Goal: Information Seeking & Learning: Learn about a topic

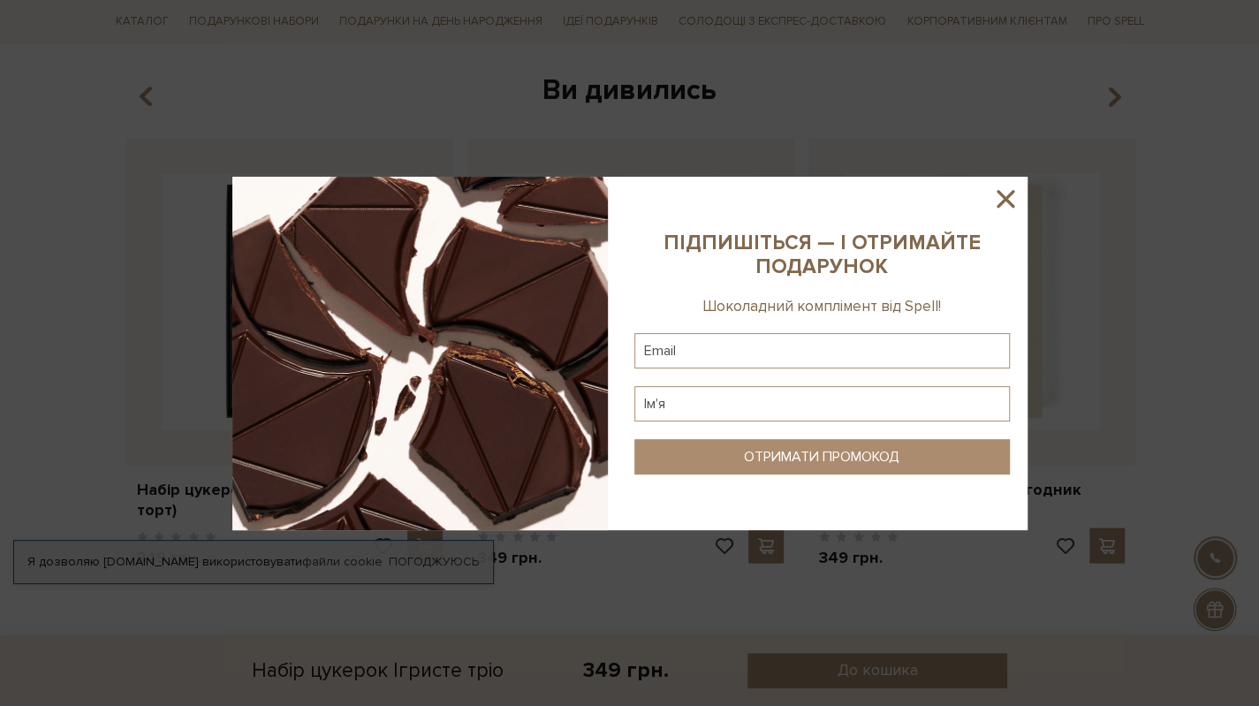
click at [1013, 198] on icon at bounding box center [1005, 199] width 30 height 30
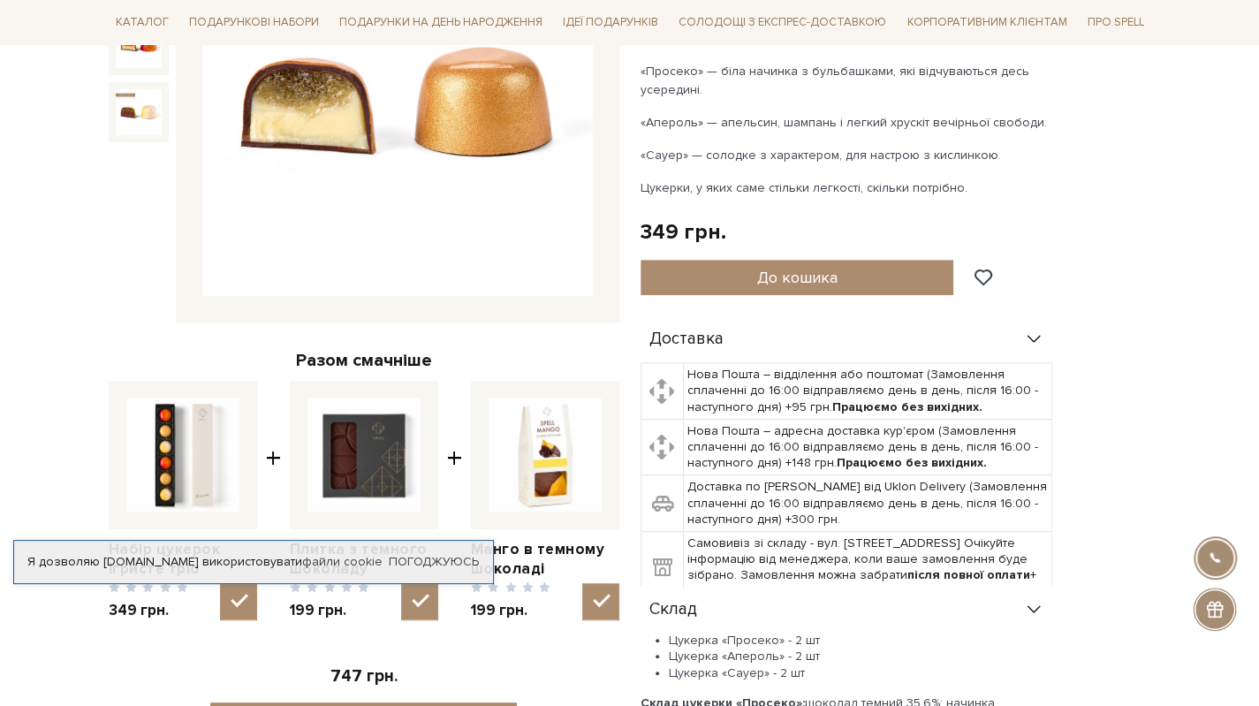
scroll to position [177, 0]
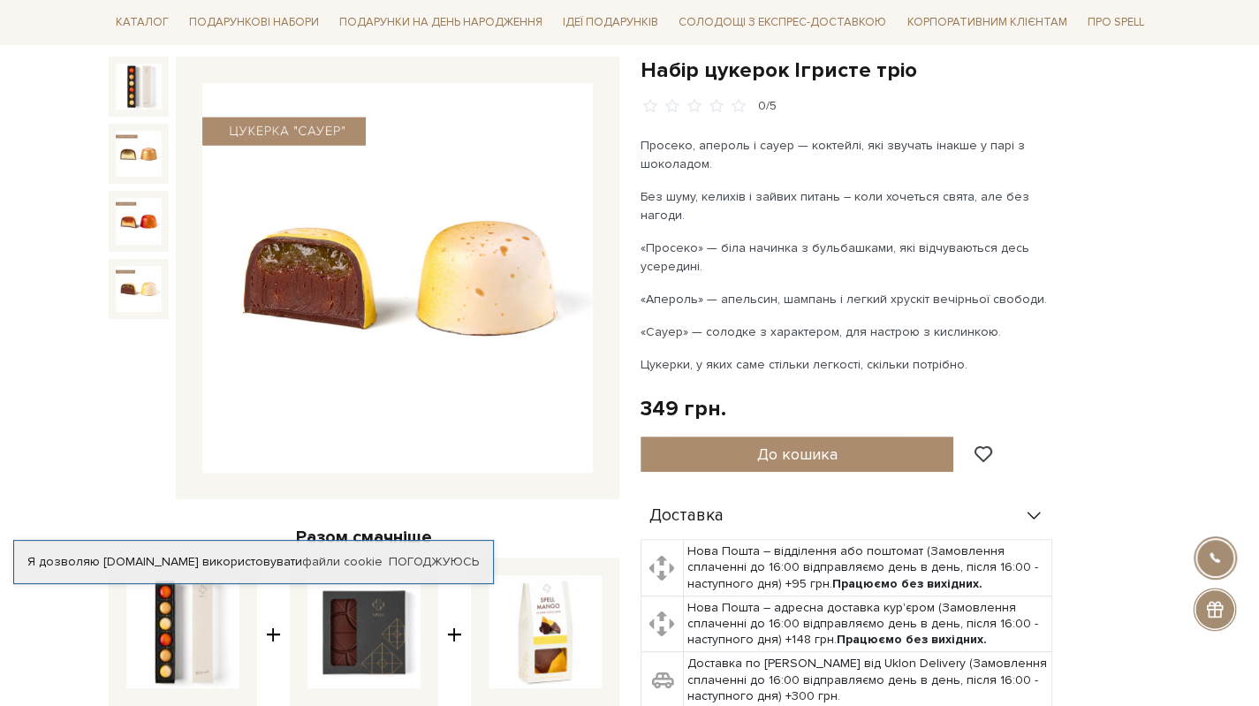
click at [148, 270] on img at bounding box center [139, 289] width 46 height 46
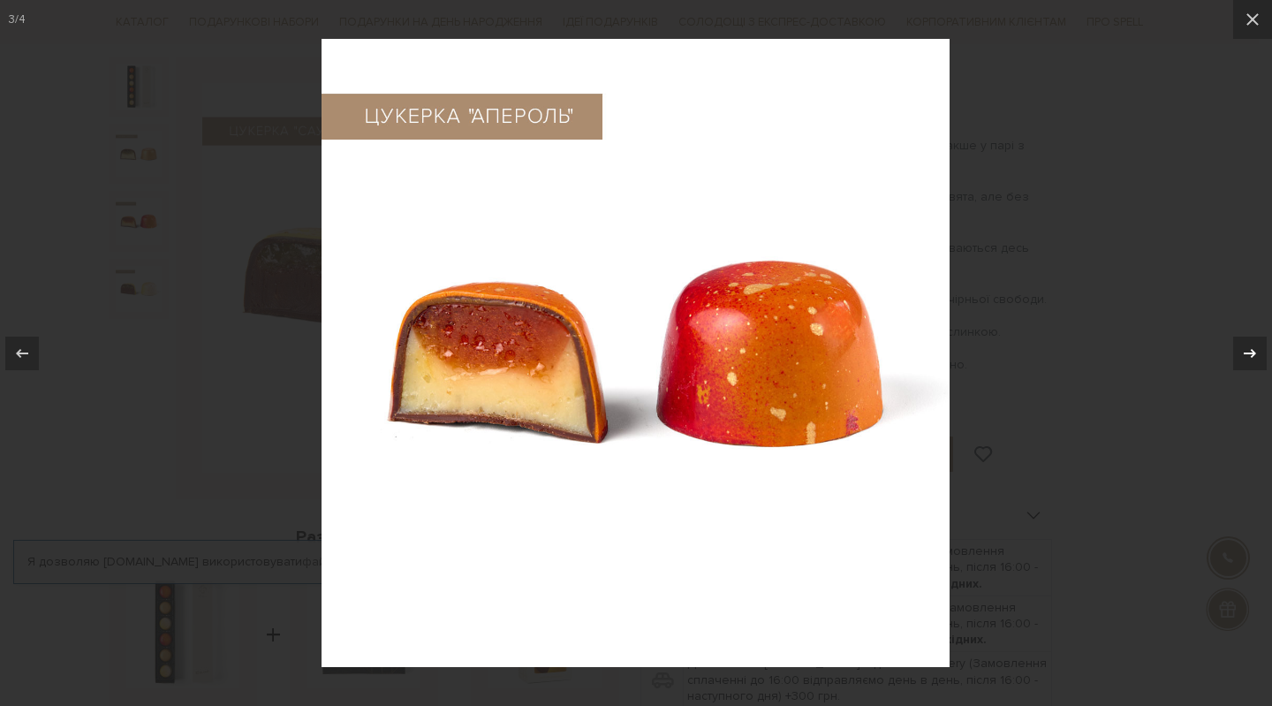
click at [1248, 354] on icon at bounding box center [1249, 353] width 21 height 21
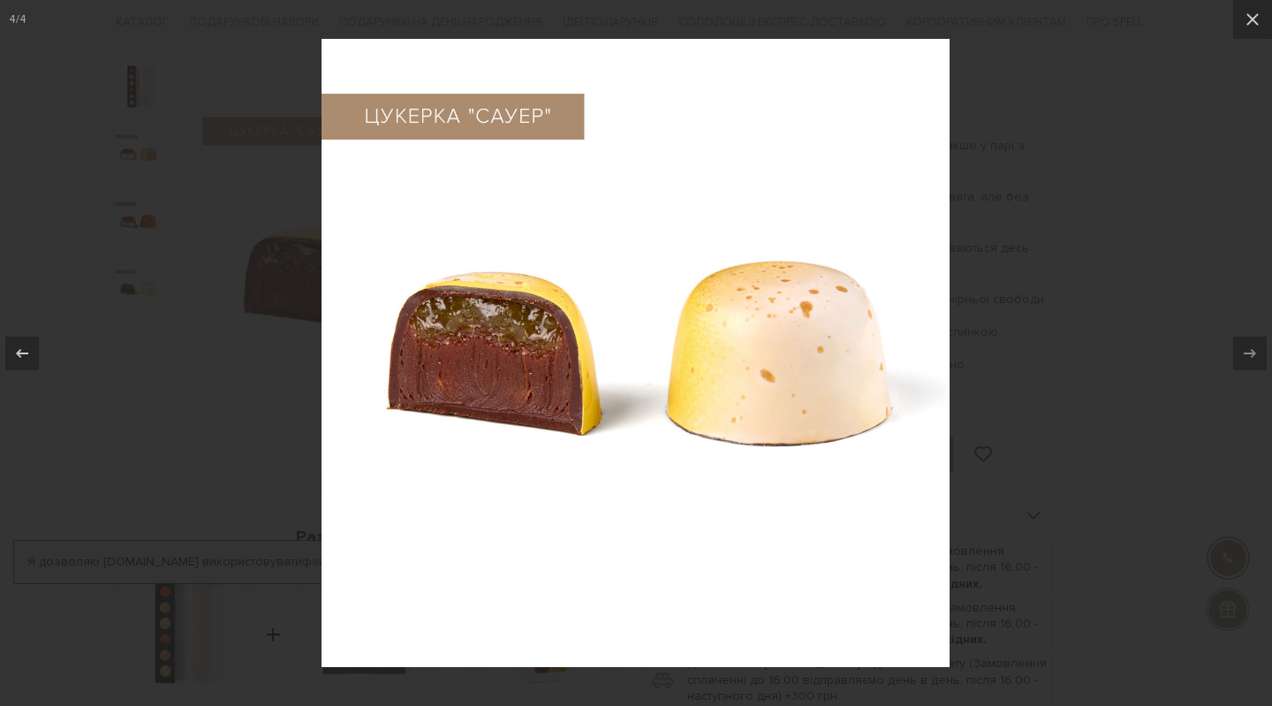
click at [1190, 409] on div at bounding box center [636, 353] width 1272 height 706
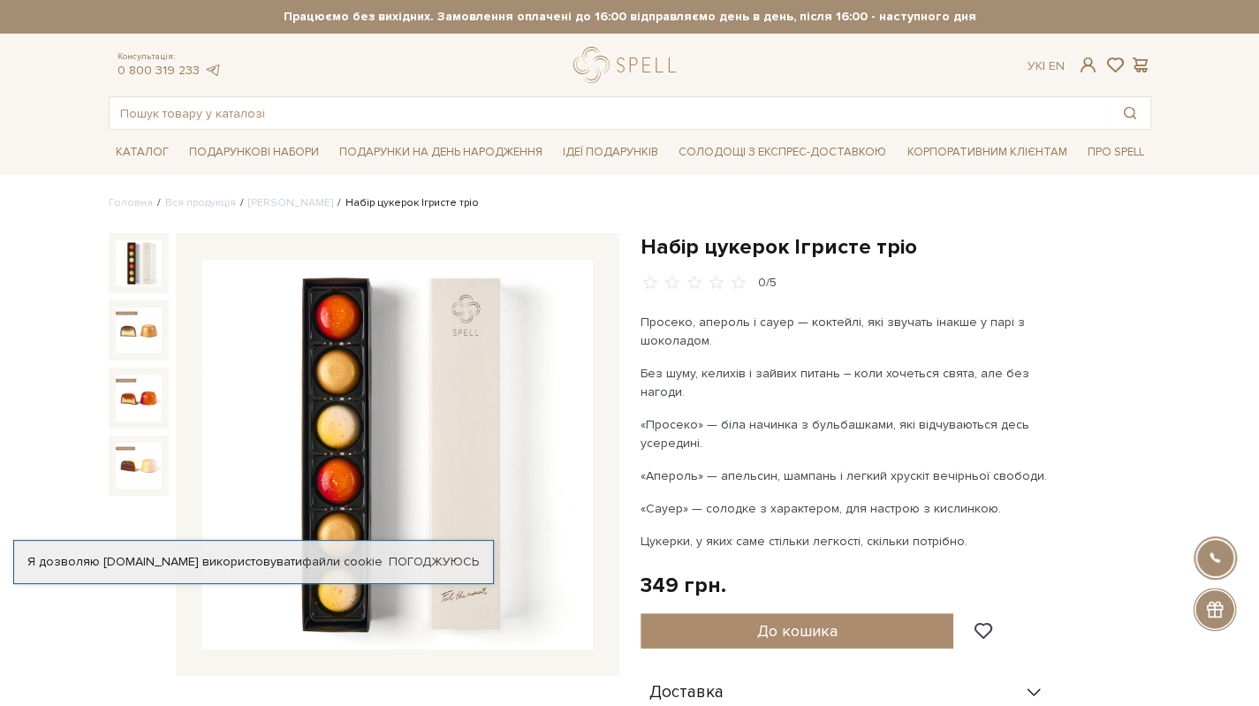
click at [151, 266] on img at bounding box center [139, 263] width 46 height 46
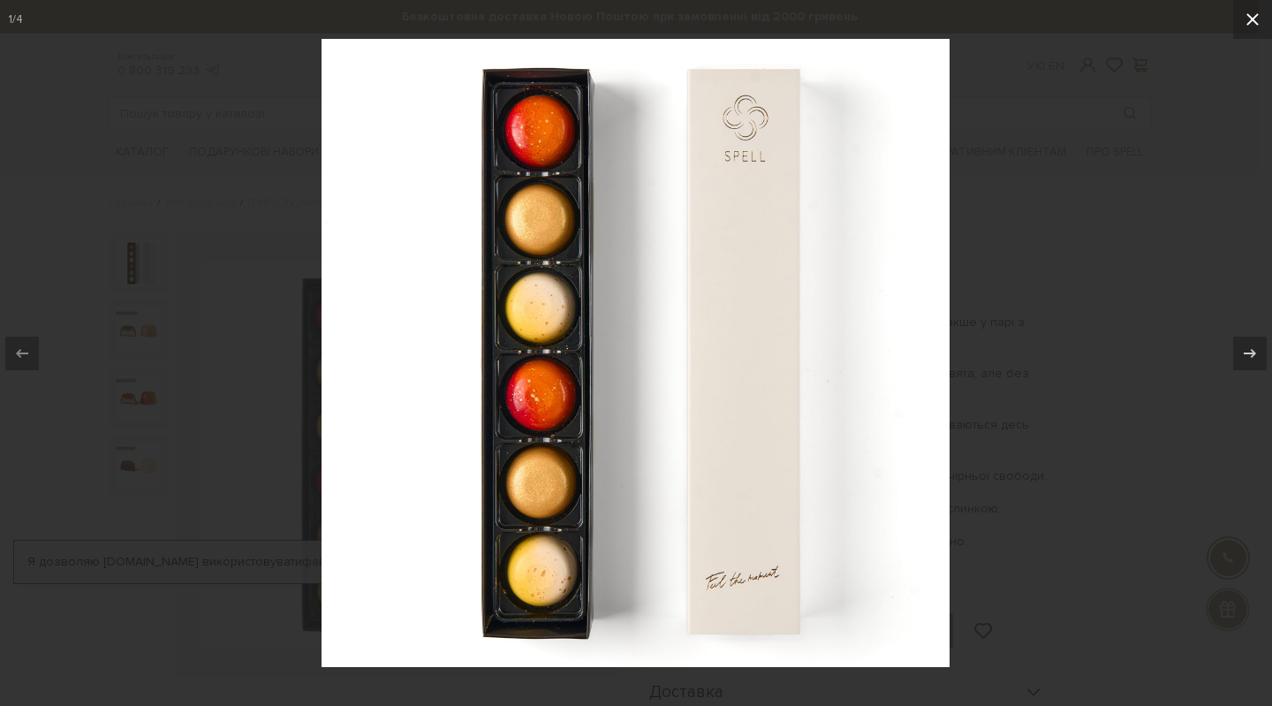
click at [1253, 16] on icon at bounding box center [1252, 19] width 21 height 21
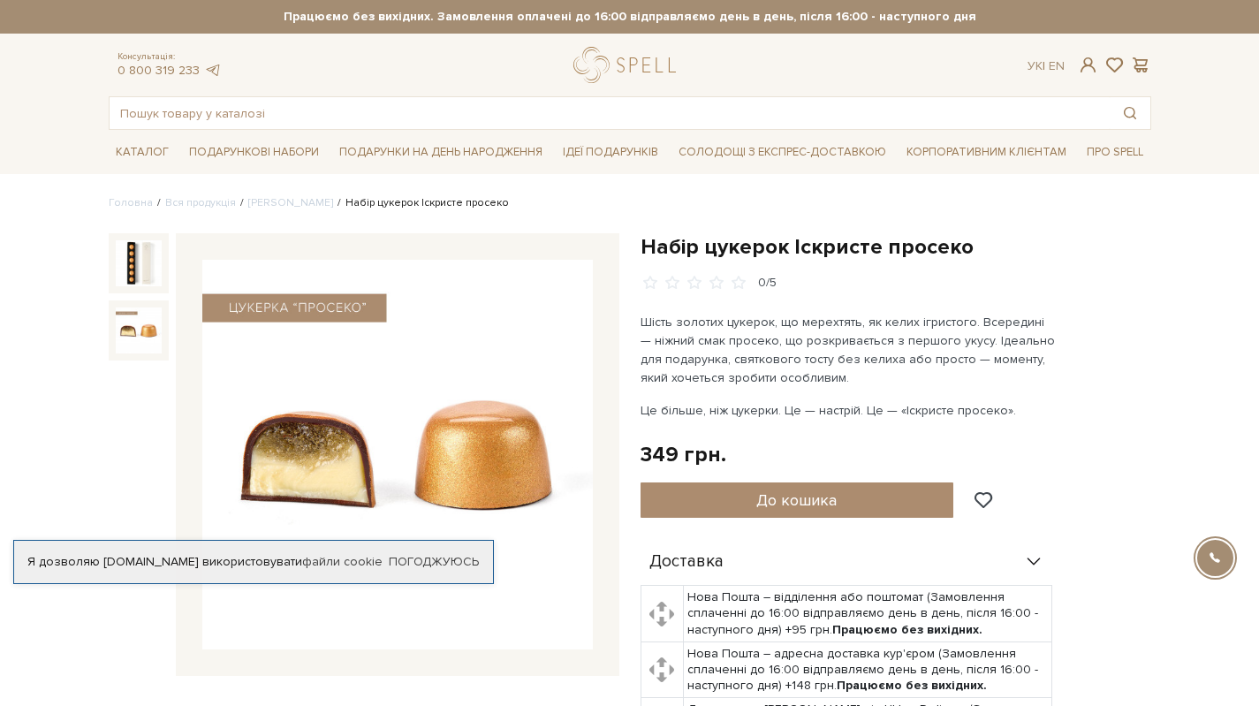
click at [119, 337] on img at bounding box center [139, 330] width 46 height 46
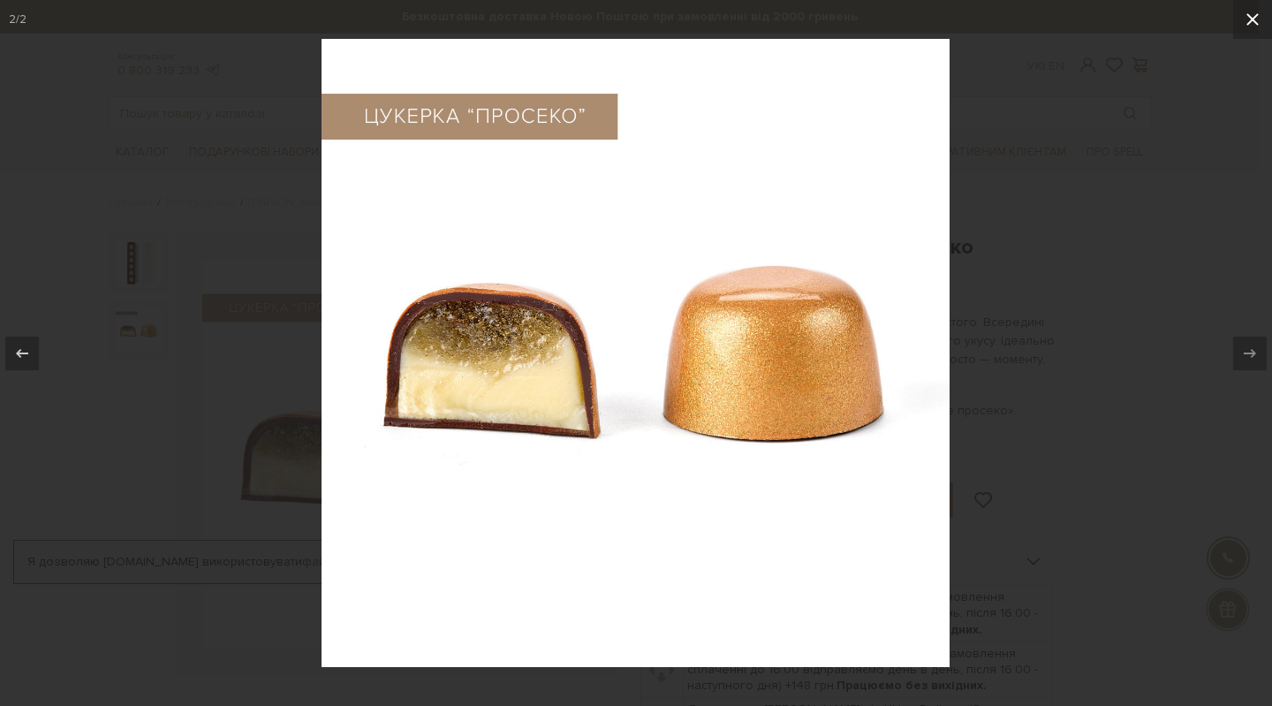
click at [1254, 20] on icon at bounding box center [1252, 19] width 12 height 12
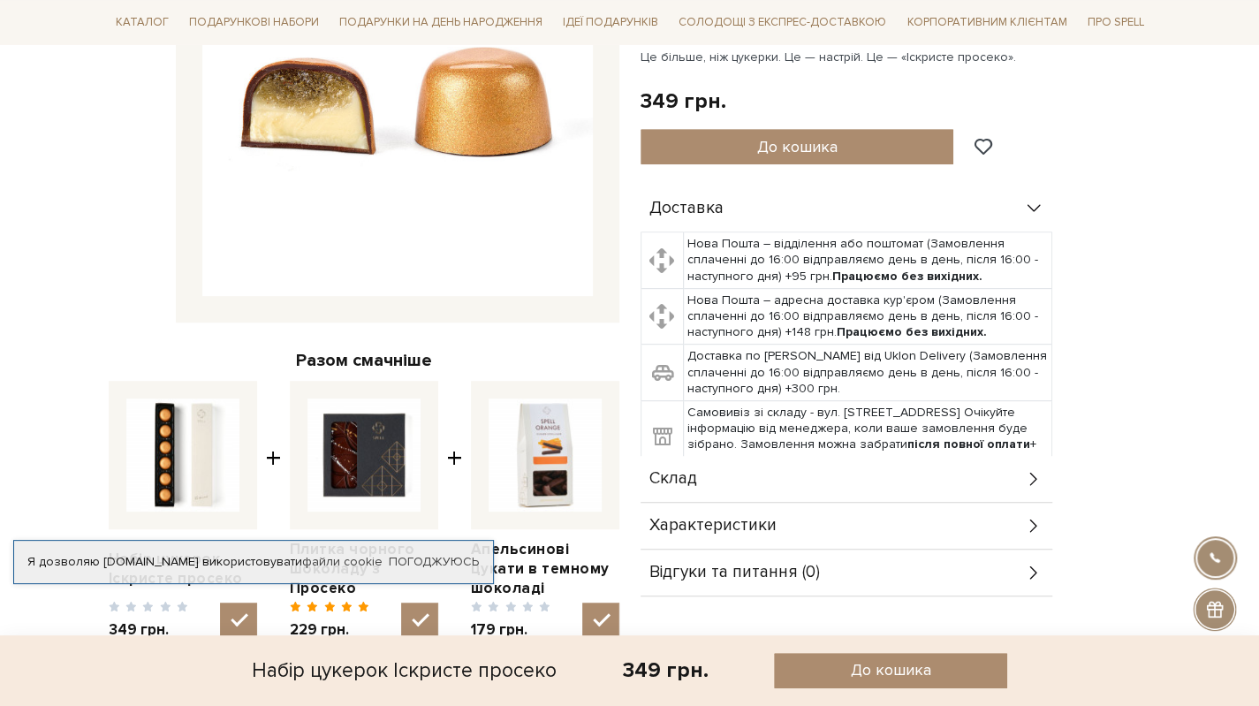
scroll to position [530, 0]
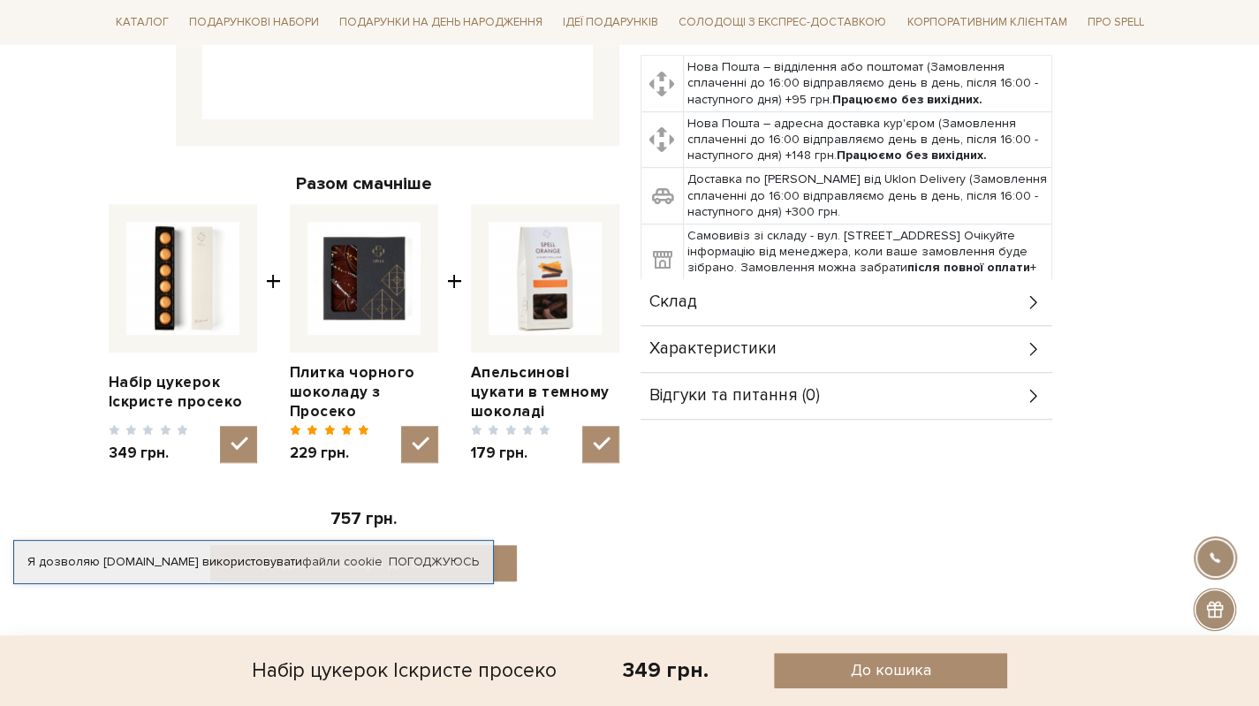
click at [694, 301] on span "Склад" at bounding box center [673, 302] width 48 height 16
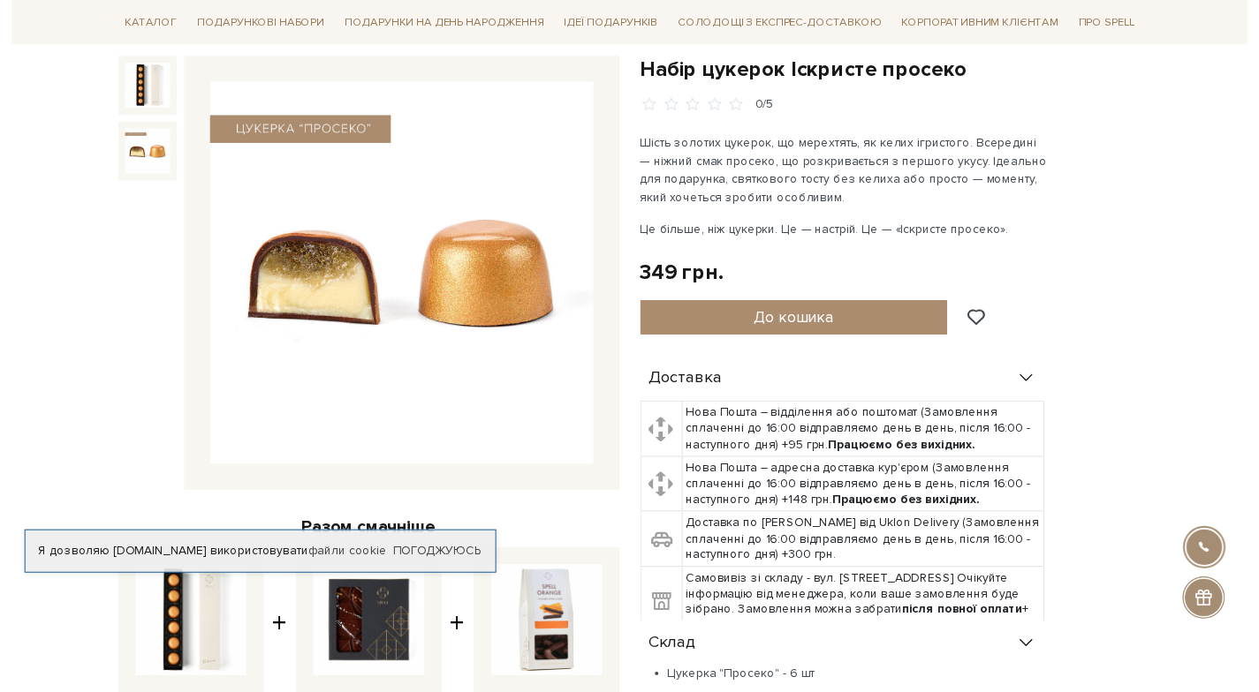
scroll to position [0, 0]
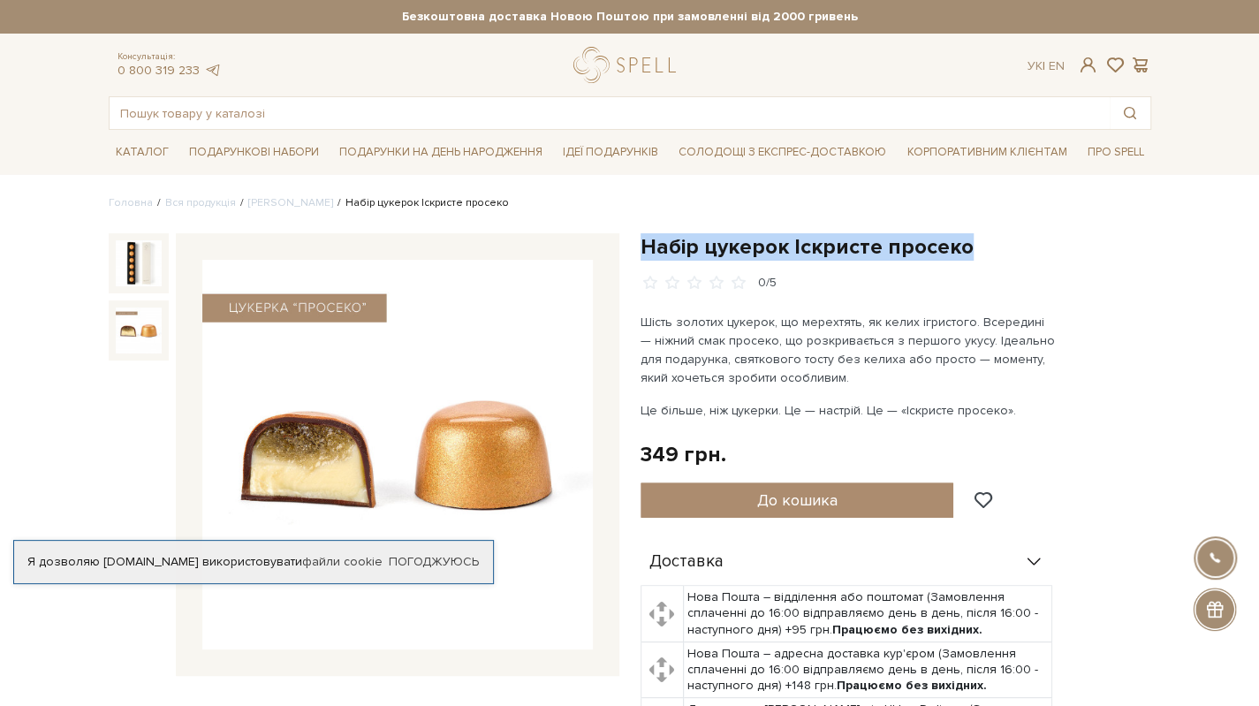
drag, startPoint x: 640, startPoint y: 245, endPoint x: 967, endPoint y: 237, distance: 326.9
click at [967, 237] on h1 "Набір цукерок Іскристе просеко" at bounding box center [895, 246] width 511 height 27
copy h1 "Набір цукерок Іскристе просеко"
click at [305, 426] on img at bounding box center [397, 455] width 390 height 390
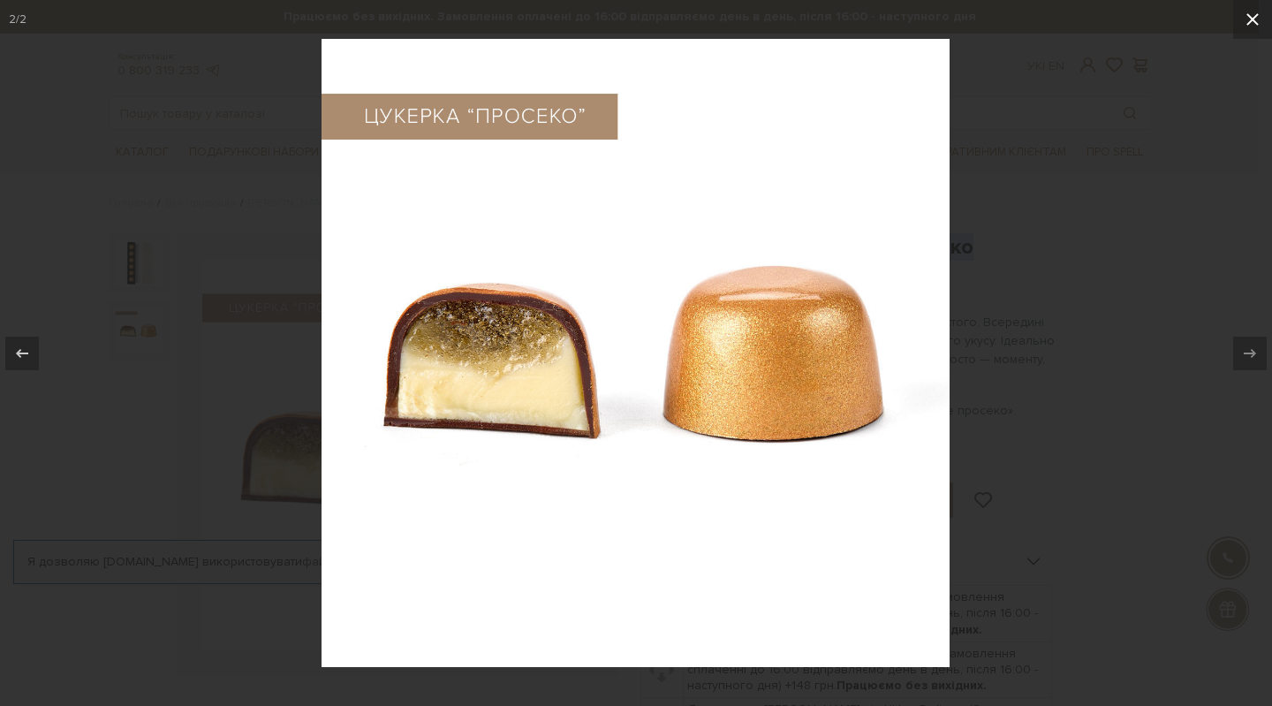
click at [1254, 20] on icon at bounding box center [1252, 19] width 12 height 12
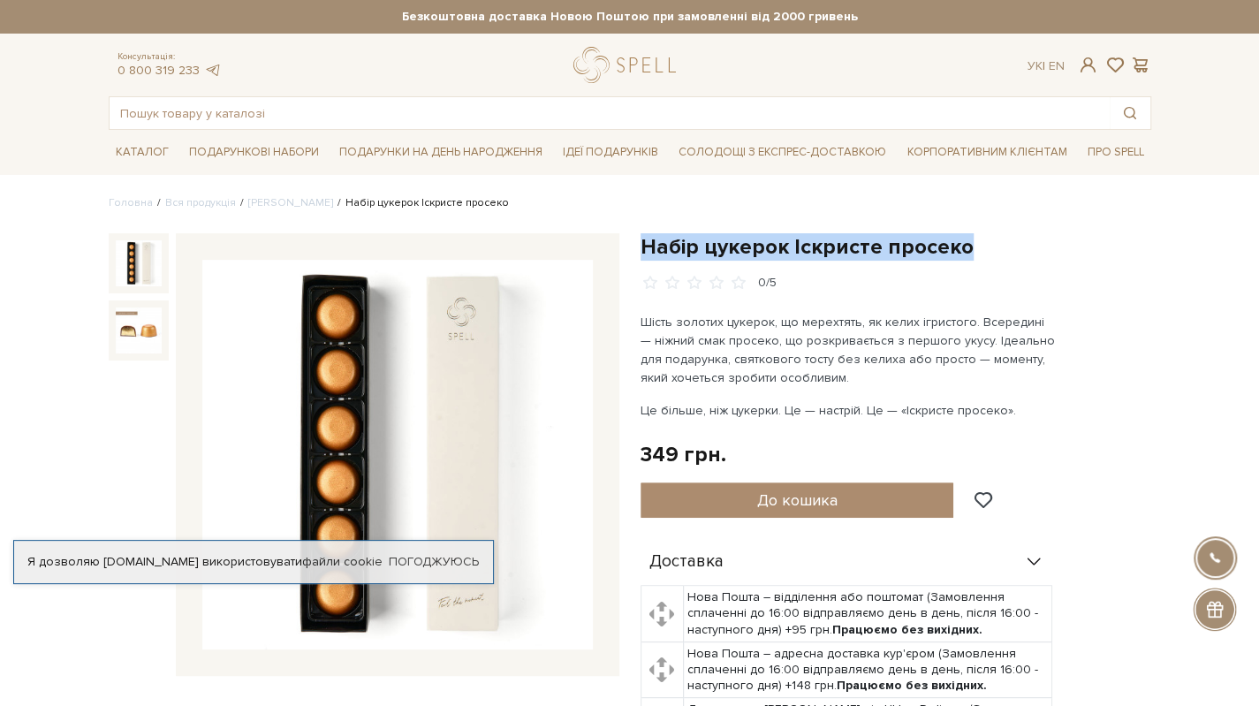
click at [122, 263] on img at bounding box center [139, 263] width 46 height 46
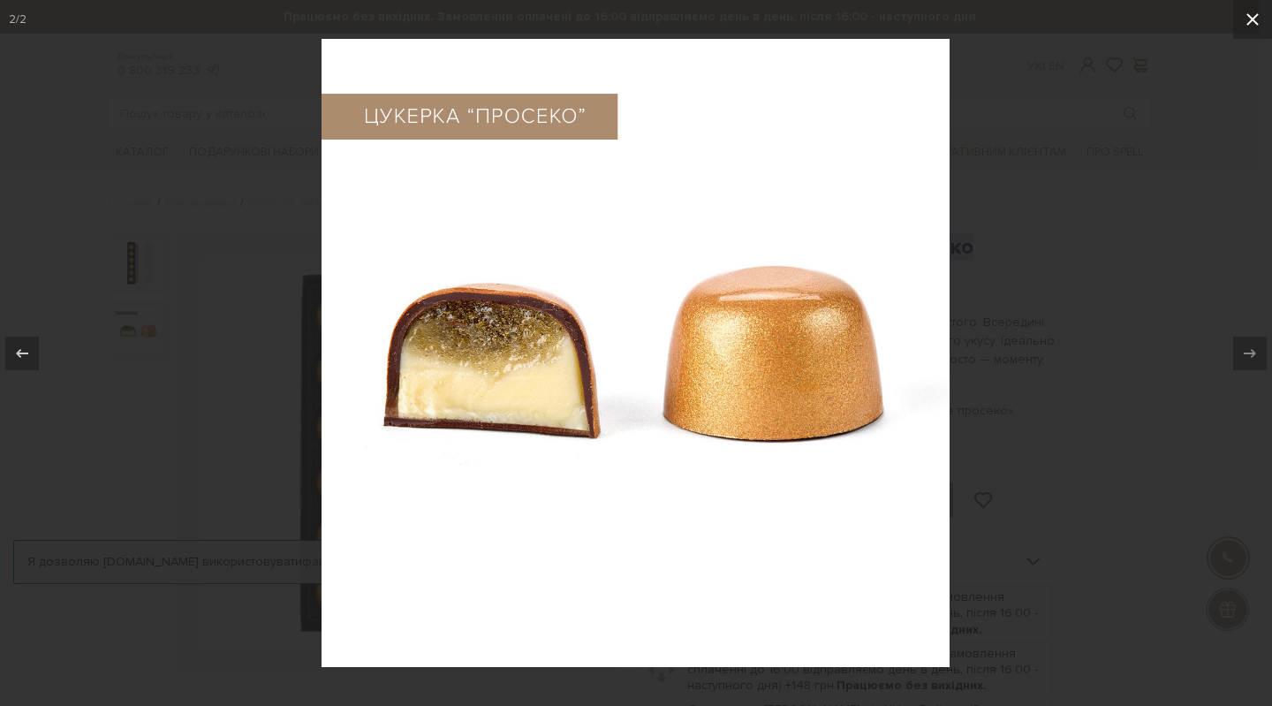
click at [1257, 19] on icon at bounding box center [1252, 19] width 21 height 21
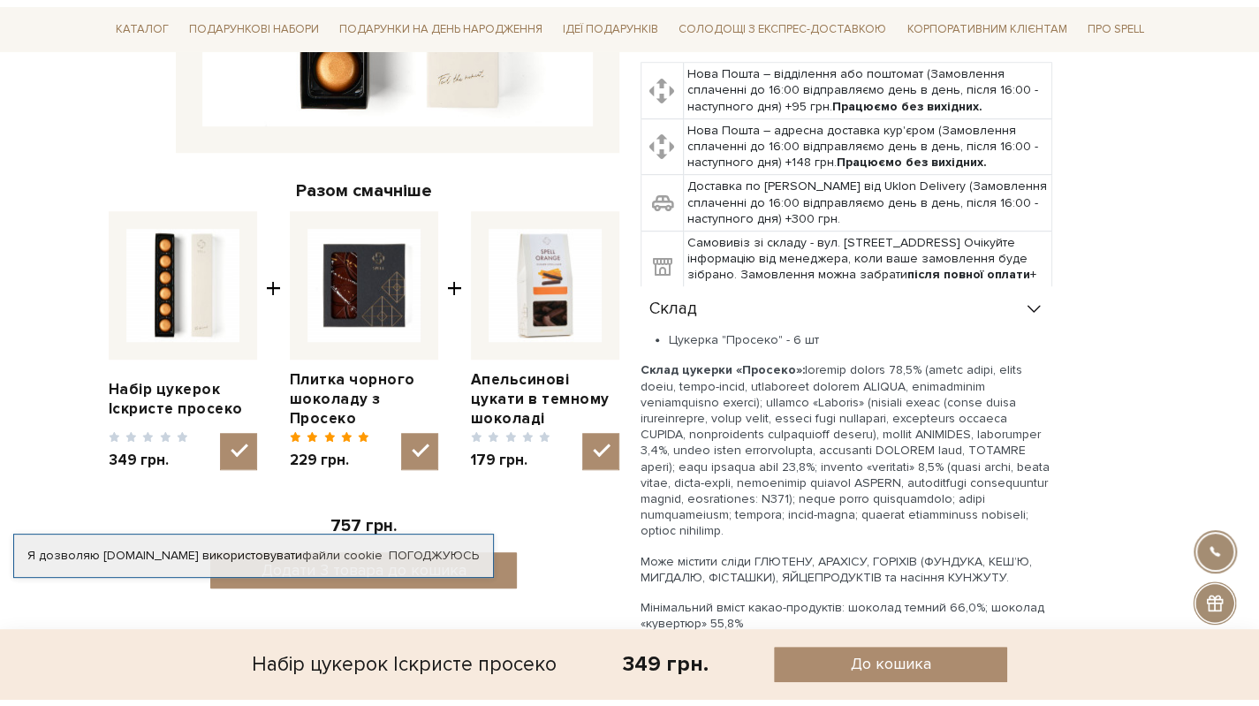
scroll to position [707, 0]
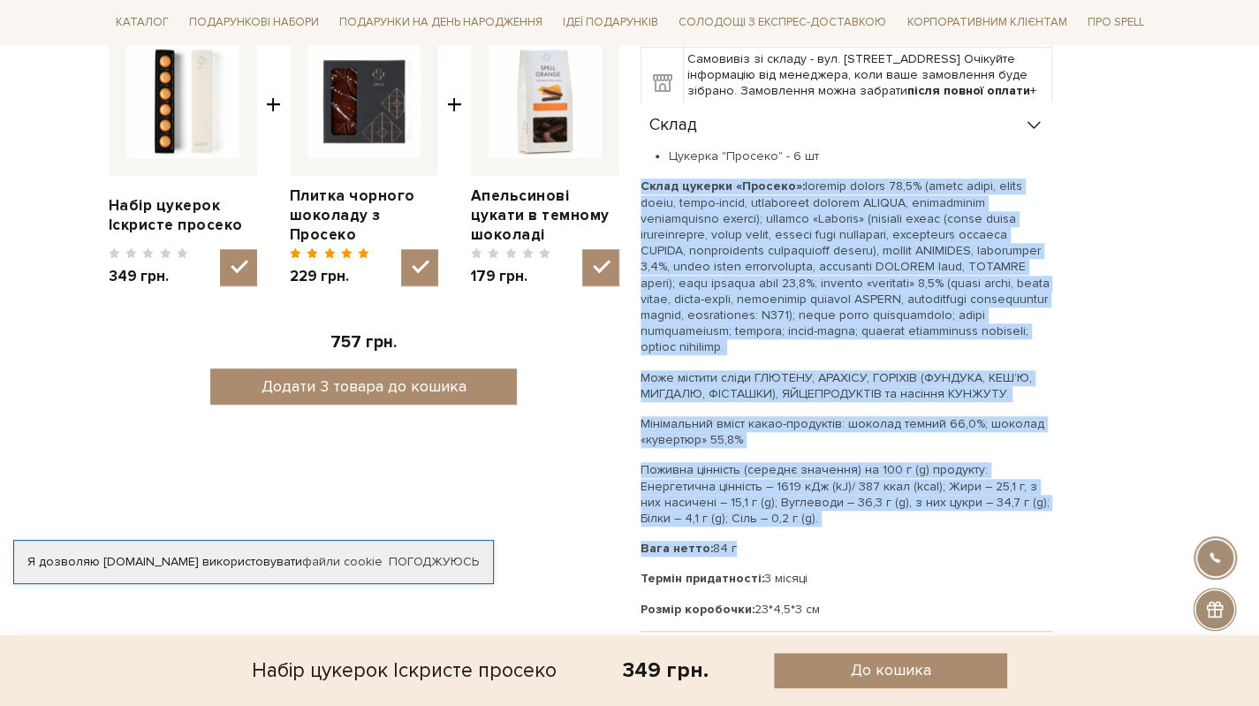
drag, startPoint x: 642, startPoint y: 181, endPoint x: 839, endPoint y: 524, distance: 395.3
click at [834, 526] on div "Цукерка "Просеко" - 6 шт Склад цукерки «Просеко»: Може містити сліди ГЛЮТЕНУ, А…" at bounding box center [846, 382] width 412 height 469
copy div "Склад цукерки «Просеко»: шоколад темний 35,6% (какао терте, цукор білий, какао-…"
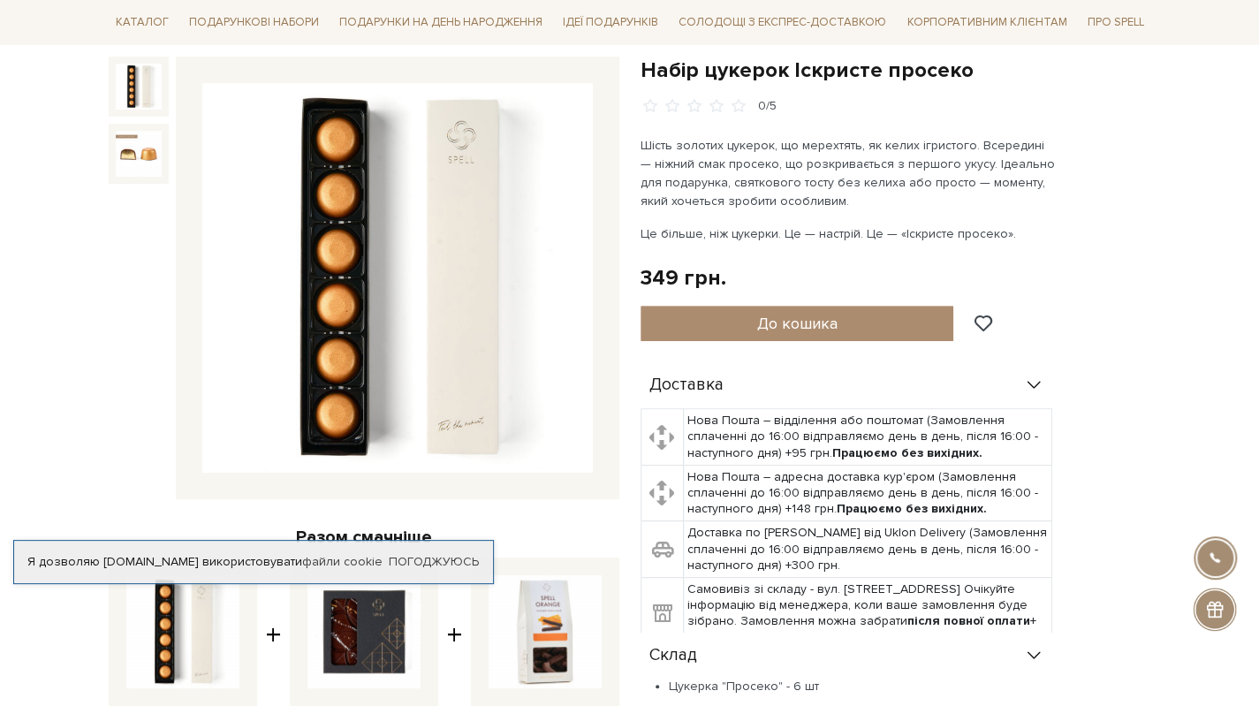
scroll to position [530, 0]
